Goal: Information Seeking & Learning: Find specific fact

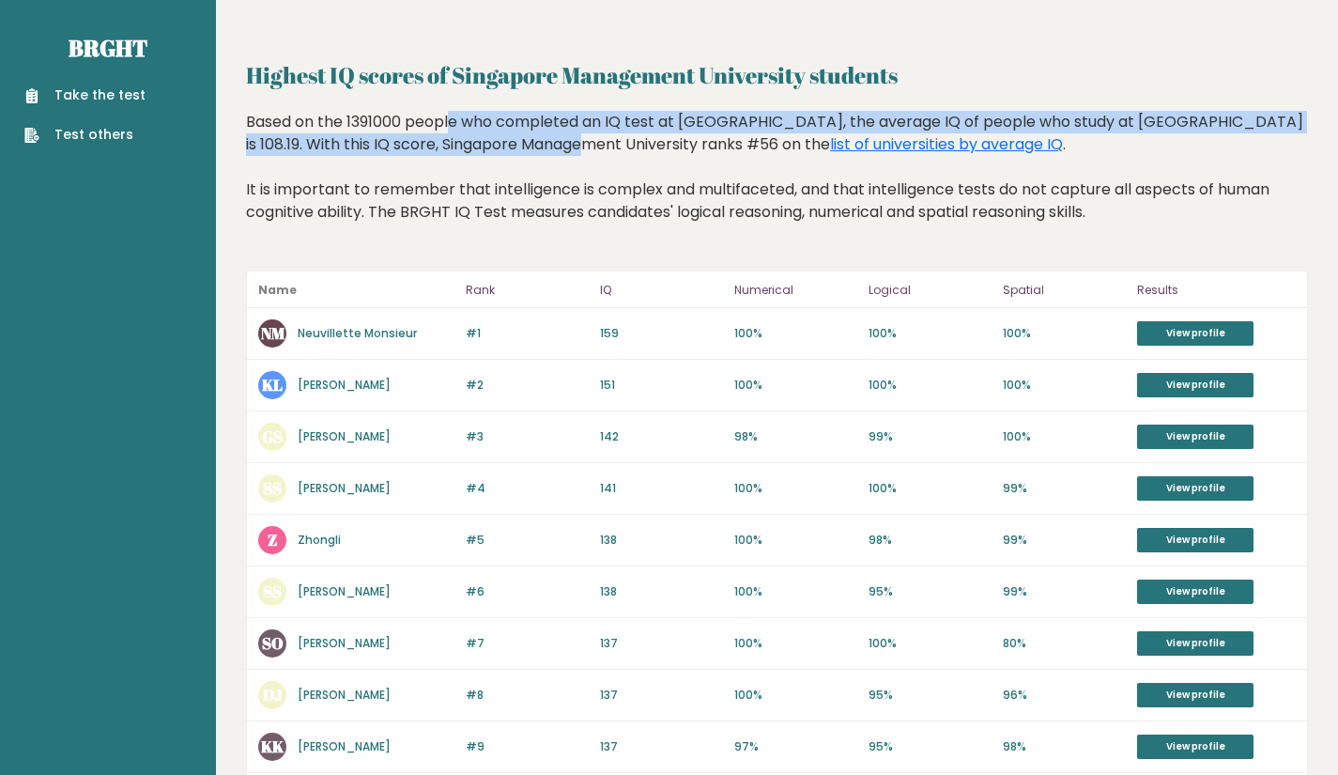
drag, startPoint x: 345, startPoint y: 123, endPoint x: 428, endPoint y: 136, distance: 84.6
click at [428, 136] on div "Based on the 1391000 people who completed an IQ test at [GEOGRAPHIC_DATA], the …" at bounding box center [777, 181] width 1062 height 141
click at [415, 131] on div "Based on the 1391000 people who completed an IQ test at [GEOGRAPHIC_DATA], the …" at bounding box center [777, 181] width 1062 height 141
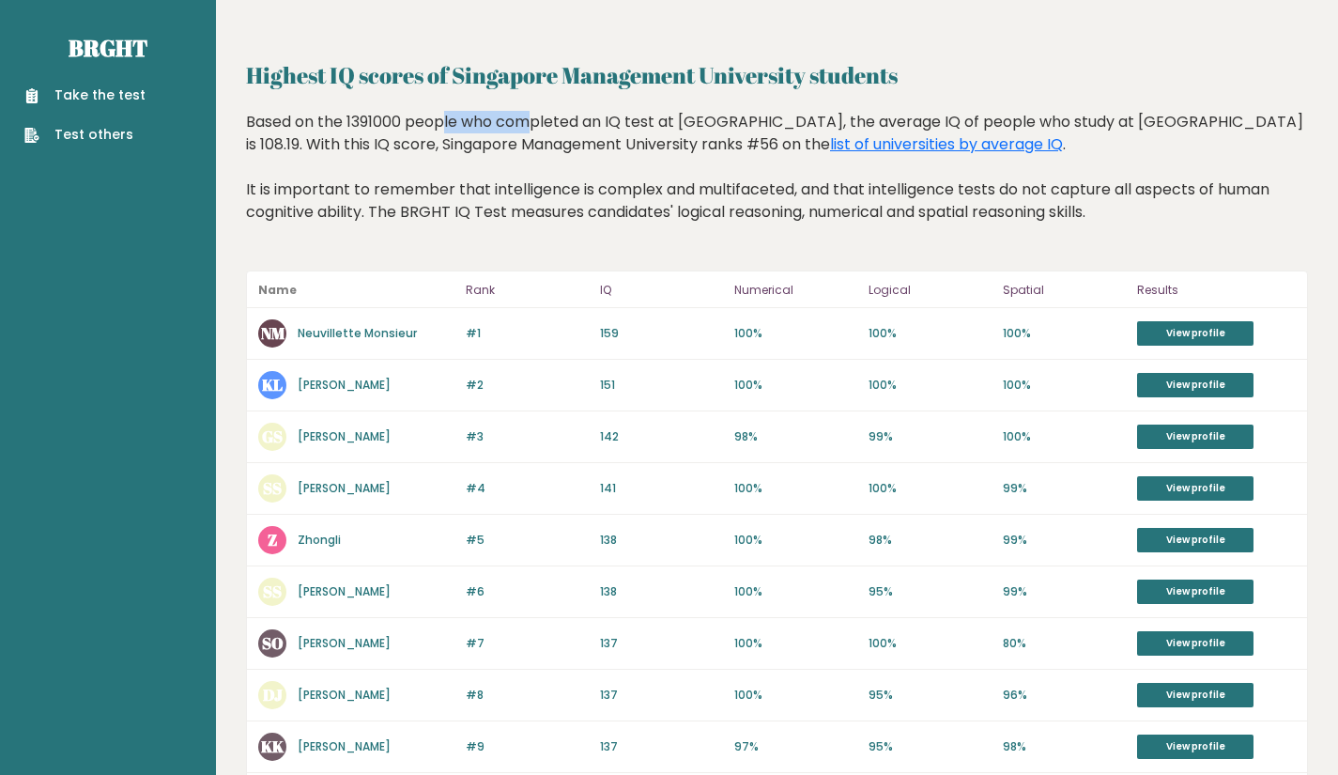
drag, startPoint x: 409, startPoint y: 120, endPoint x: 334, endPoint y: 119, distance: 74.2
click at [334, 119] on div "Based on the 1391000 people who completed an IQ test at [GEOGRAPHIC_DATA], the …" at bounding box center [777, 181] width 1062 height 141
click at [376, 175] on div "Based on the 1391000 people who completed an IQ test at [GEOGRAPHIC_DATA], the …" at bounding box center [777, 181] width 1062 height 141
drag, startPoint x: 769, startPoint y: 146, endPoint x: 731, endPoint y: 132, distance: 40.7
click at [731, 132] on div "Based on the 1391000 people who completed an IQ test at [GEOGRAPHIC_DATA], the …" at bounding box center [777, 181] width 1062 height 141
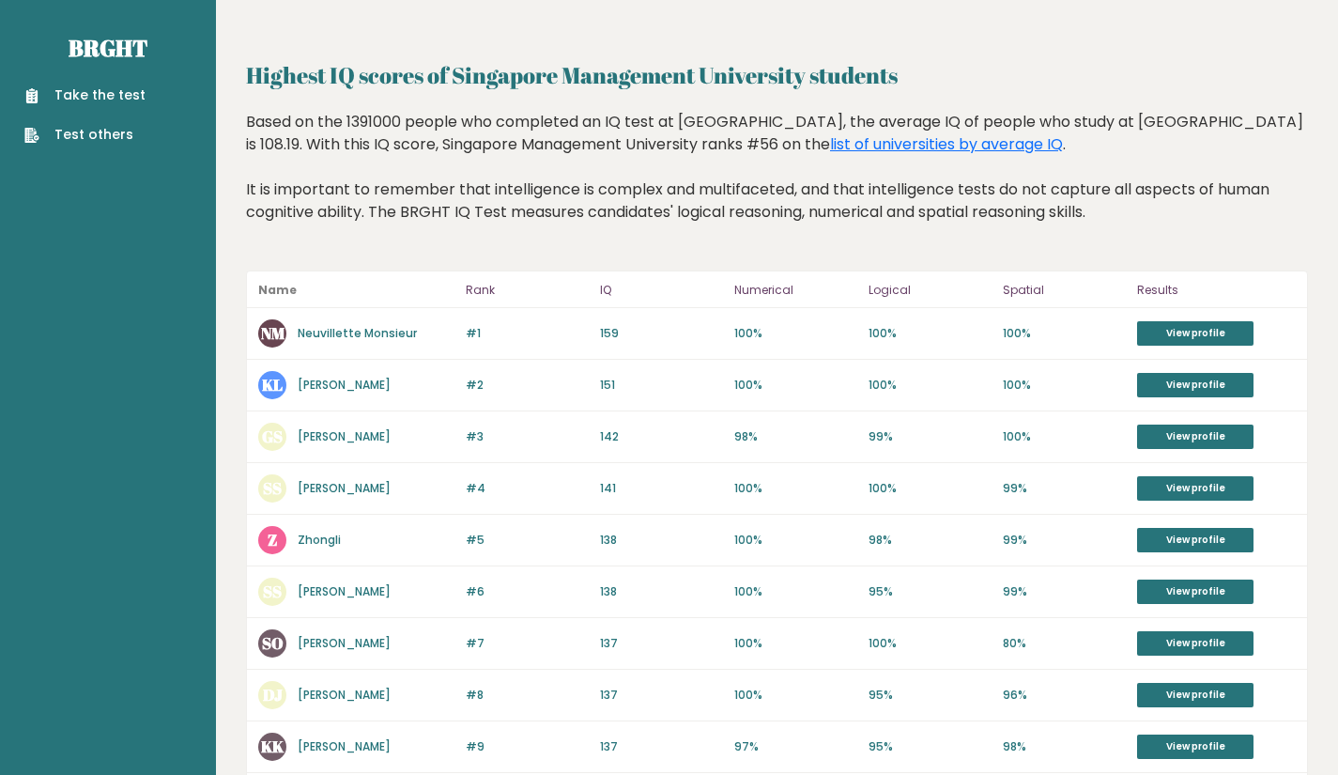
click at [743, 181] on div "Based on the 1391000 people who completed an IQ test at [GEOGRAPHIC_DATA], the …" at bounding box center [777, 181] width 1062 height 141
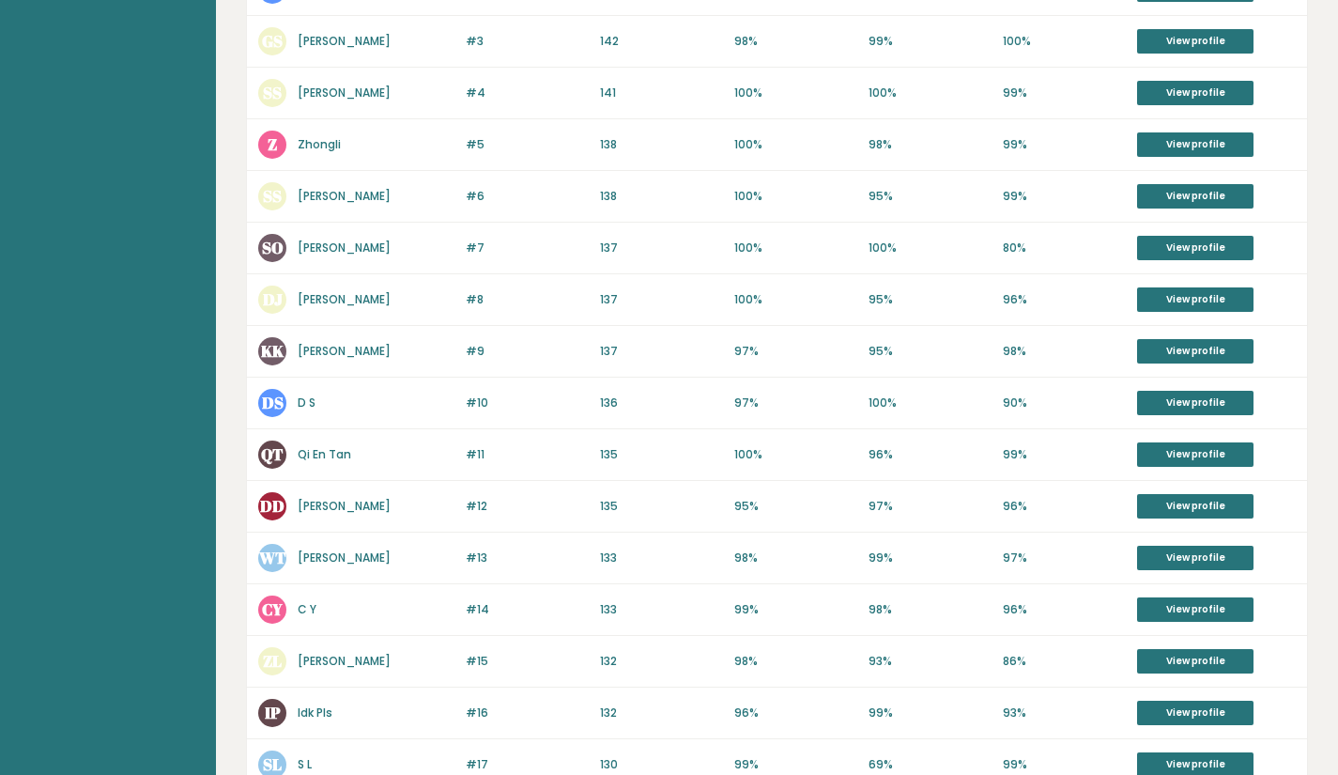
scroll to position [396, 0]
